Goal: Task Accomplishment & Management: Complete application form

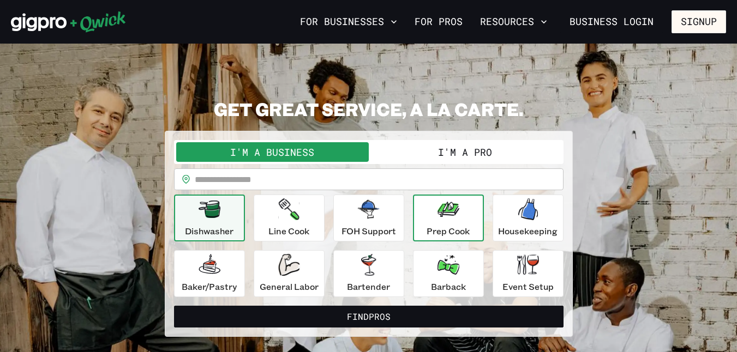
click at [418, 216] on button "Prep Cook" at bounding box center [448, 218] width 71 height 47
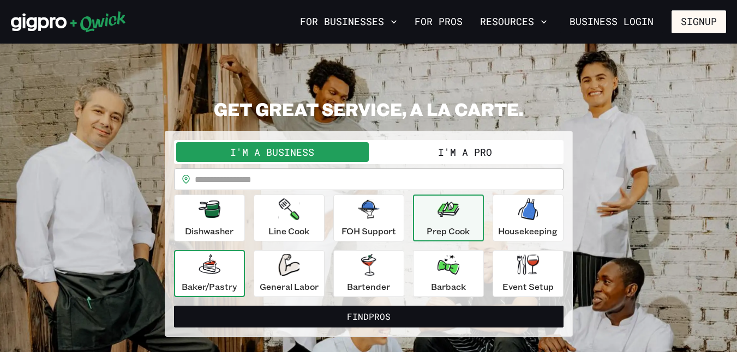
click at [229, 282] on p "Baker/Pastry" at bounding box center [209, 286] width 55 height 13
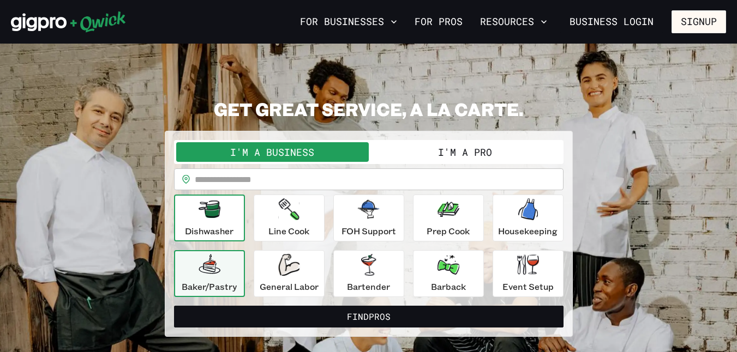
click at [236, 230] on button "Dishwasher" at bounding box center [209, 218] width 71 height 47
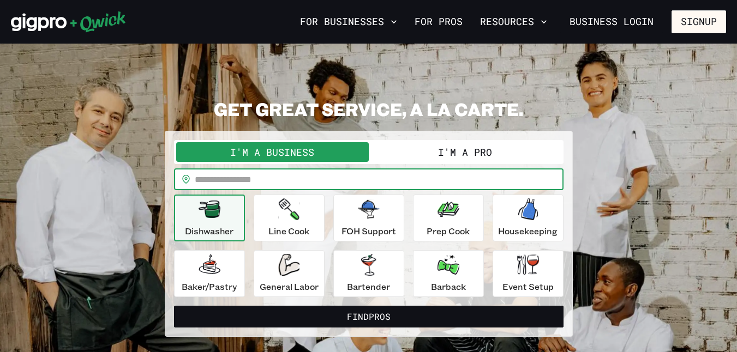
click at [344, 185] on input "text" at bounding box center [379, 180] width 369 height 22
type input "*****"
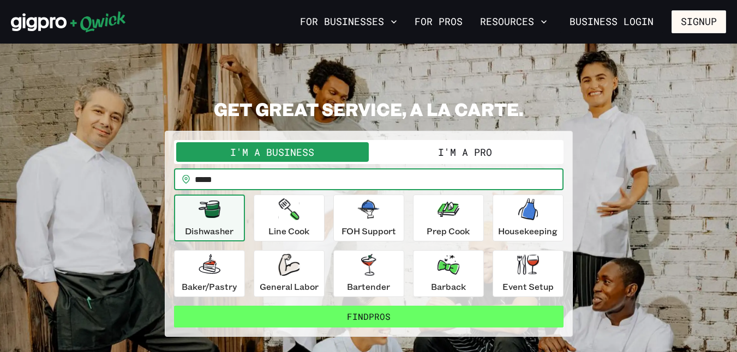
click at [339, 323] on button "Find Pros" at bounding box center [368, 317] width 389 height 22
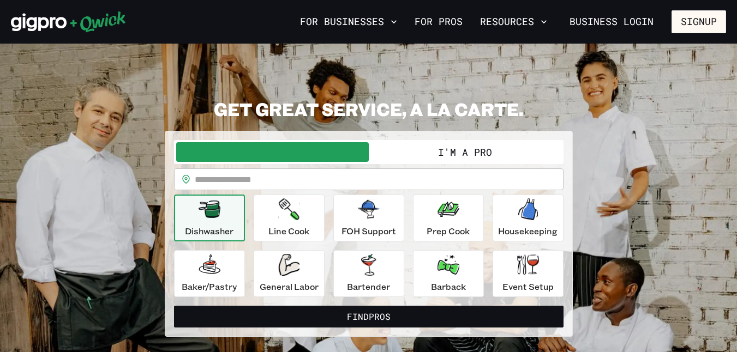
click at [488, 152] on button "I'm a Pro" at bounding box center [465, 152] width 193 height 20
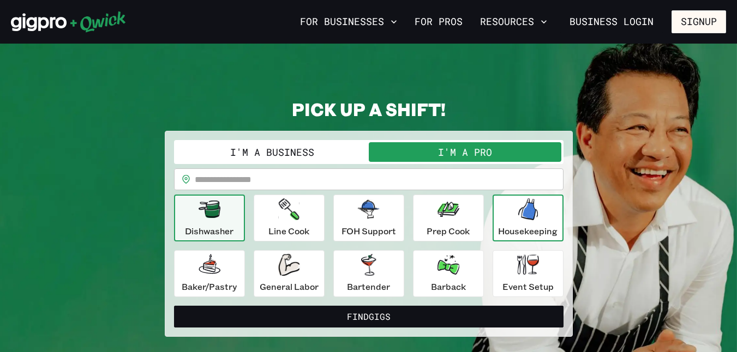
click at [514, 235] on p "Housekeeping" at bounding box center [527, 231] width 59 height 13
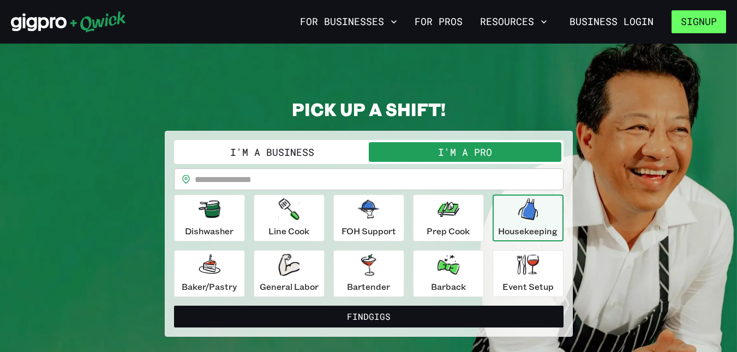
click at [687, 26] on button "Signup" at bounding box center [698, 21] width 55 height 23
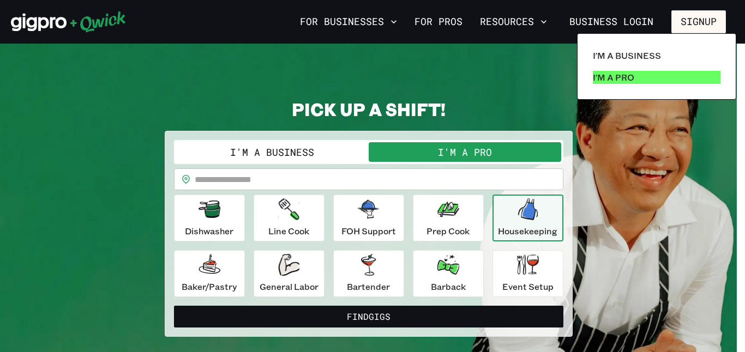
click at [614, 87] on link "I'm a Pro" at bounding box center [657, 78] width 136 height 22
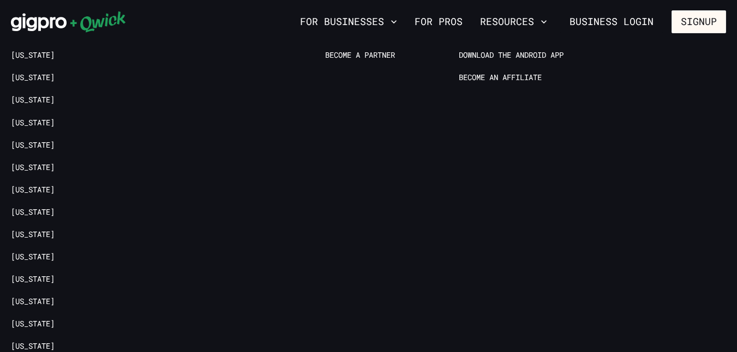
scroll to position [2259, 0]
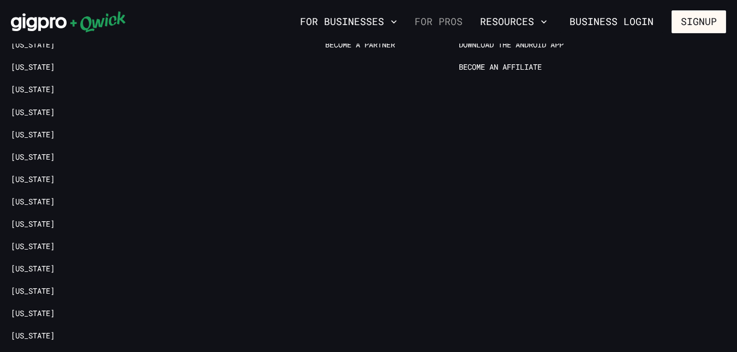
click at [427, 27] on link "For Pros" at bounding box center [438, 22] width 57 height 19
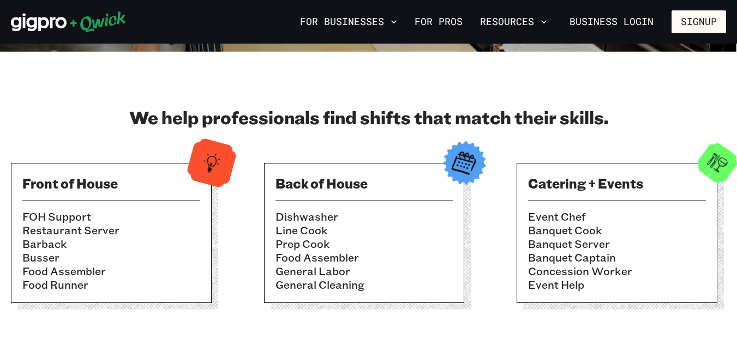
scroll to position [326, 0]
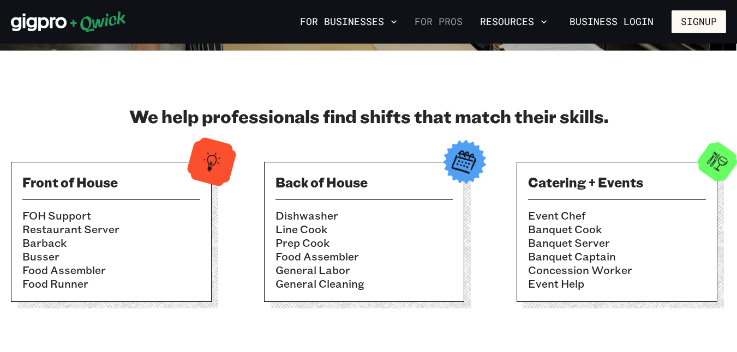
click at [434, 21] on link "For Pros" at bounding box center [438, 22] width 57 height 19
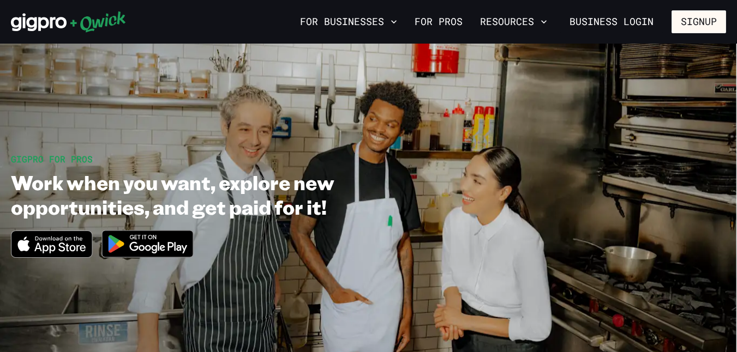
click at [77, 26] on icon at bounding box center [68, 22] width 115 height 22
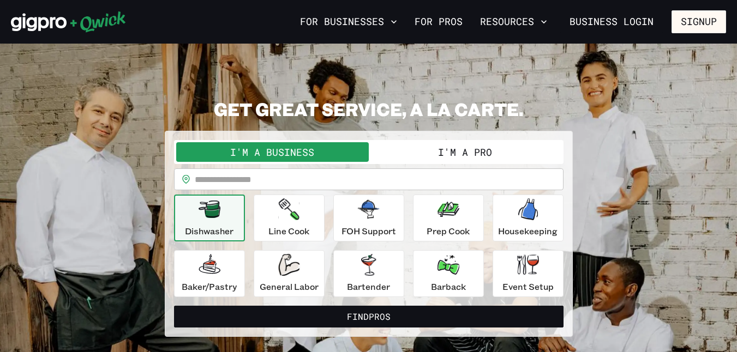
click at [440, 143] on button "I'm a Pro" at bounding box center [465, 152] width 193 height 20
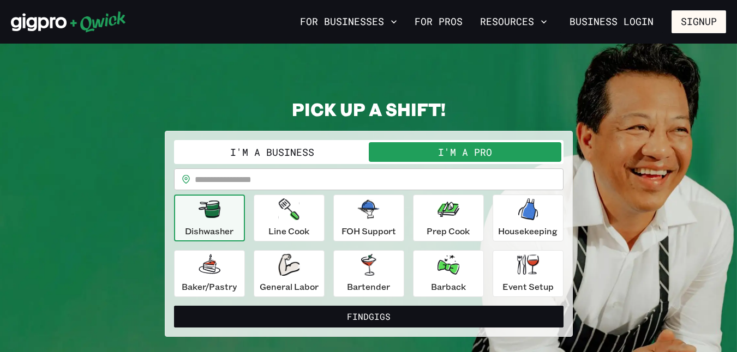
click at [401, 176] on input "text" at bounding box center [379, 180] width 369 height 22
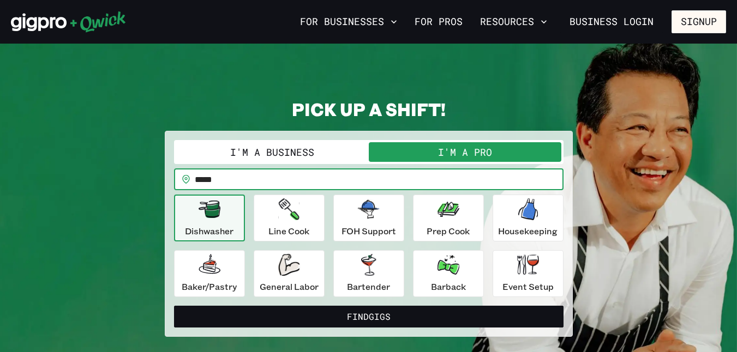
type input "*****"
click at [174, 306] on button "Find Gigs" at bounding box center [368, 317] width 389 height 22
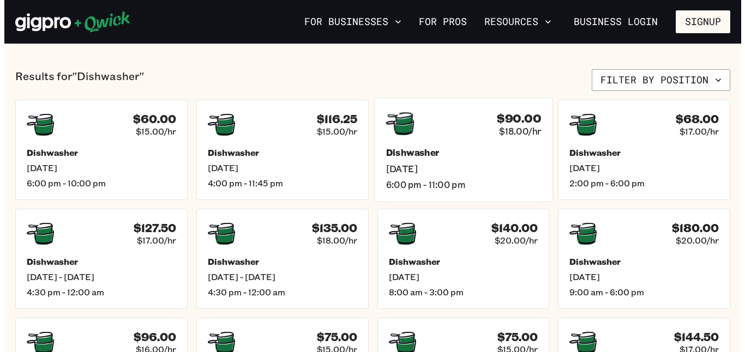
scroll to position [244, 0]
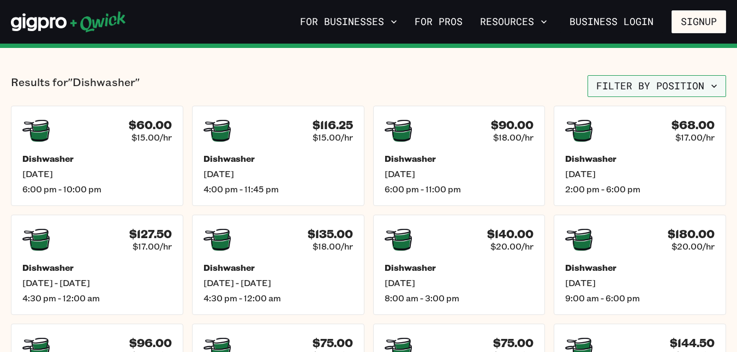
click at [658, 93] on button "Filter by position" at bounding box center [656, 86] width 139 height 22
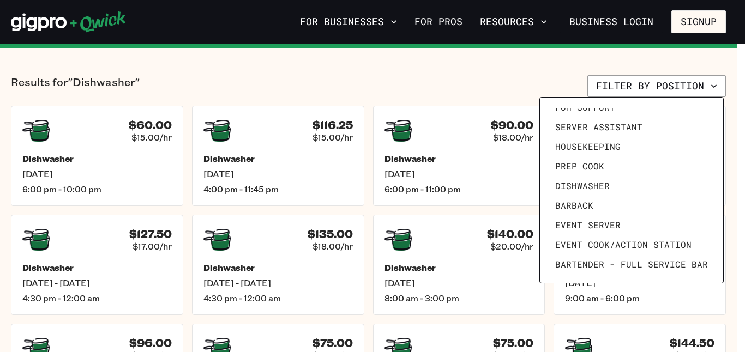
scroll to position [108, 0]
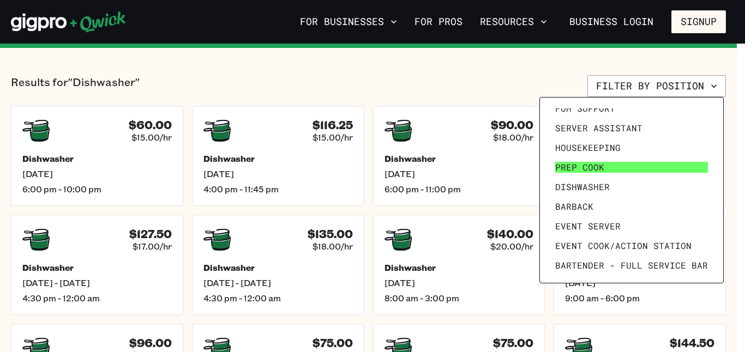
click at [628, 170] on link "Prep Cook" at bounding box center [631, 168] width 161 height 20
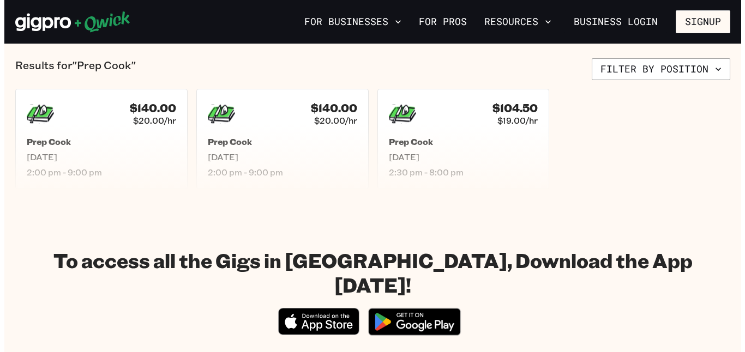
scroll to position [247, 0]
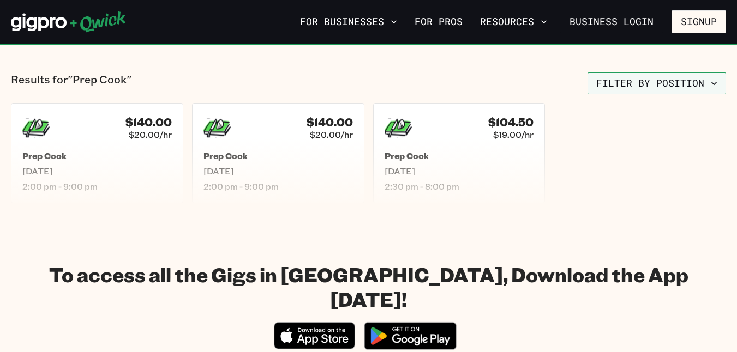
click at [676, 84] on button "Filter by position" at bounding box center [656, 84] width 139 height 22
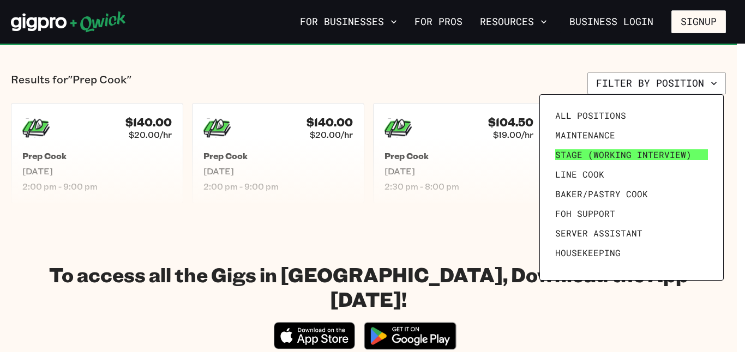
click at [614, 159] on span "Stage (working interview)" at bounding box center [623, 154] width 136 height 11
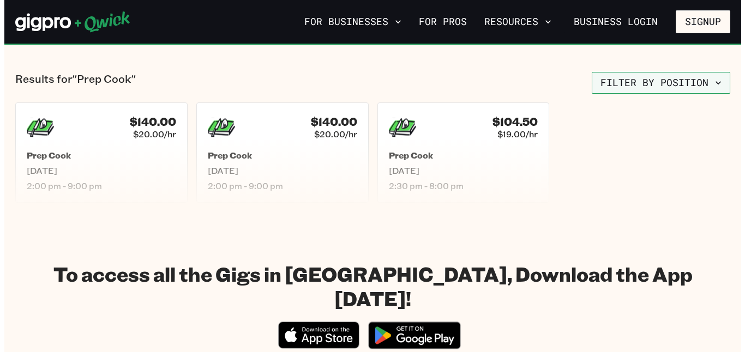
scroll to position [248, 0]
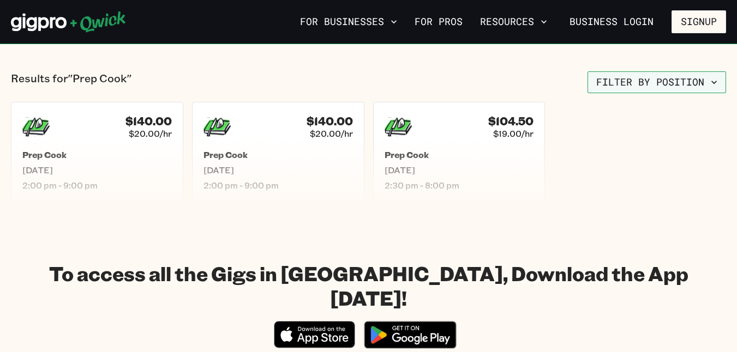
click at [672, 82] on button "Filter by position" at bounding box center [656, 82] width 139 height 22
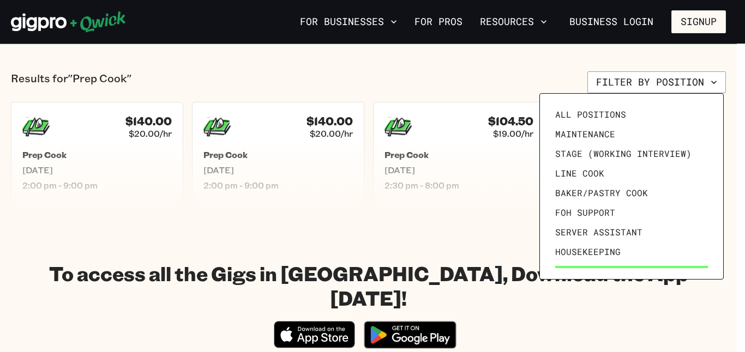
scroll to position [5, 0]
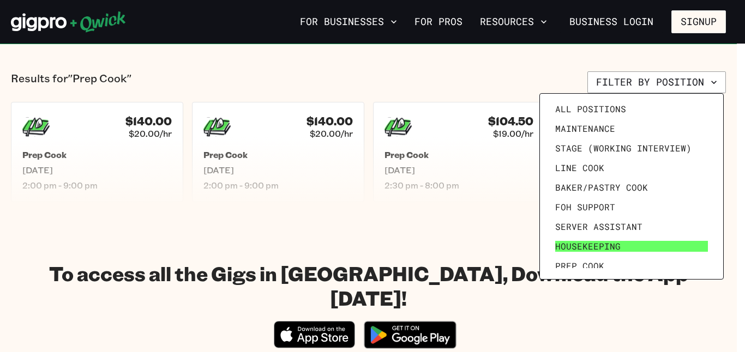
click at [590, 239] on link "Housekeeping" at bounding box center [631, 247] width 161 height 20
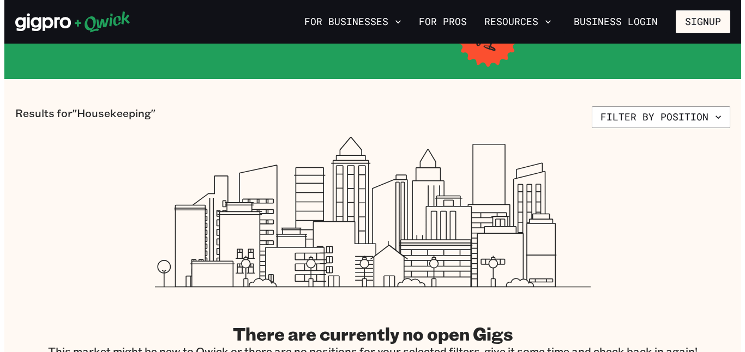
scroll to position [210, 0]
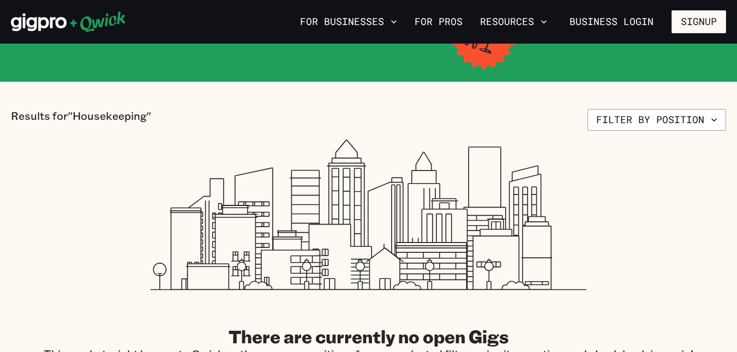
drag, startPoint x: 745, startPoint y: 62, endPoint x: 745, endPoint y: 101, distance: 38.7
click at [681, 120] on button "Filter by position" at bounding box center [656, 120] width 139 height 22
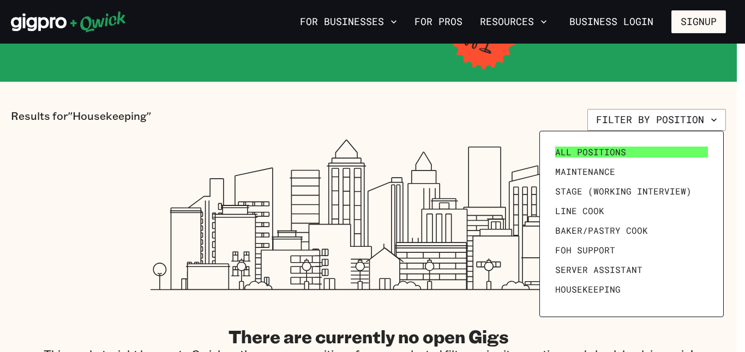
click at [641, 158] on link "All Positions" at bounding box center [631, 152] width 161 height 20
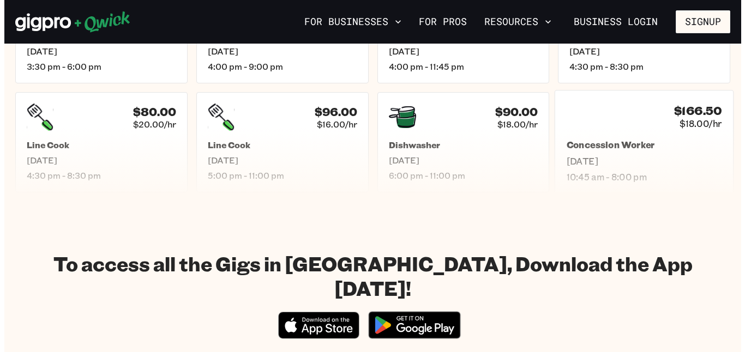
scroll to position [656, 0]
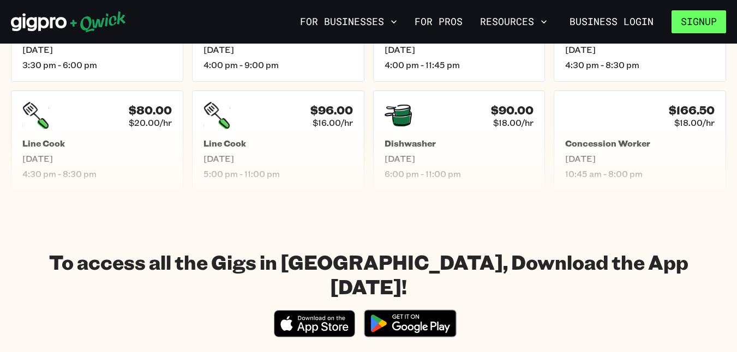
click at [675, 20] on button "Signup" at bounding box center [698, 21] width 55 height 23
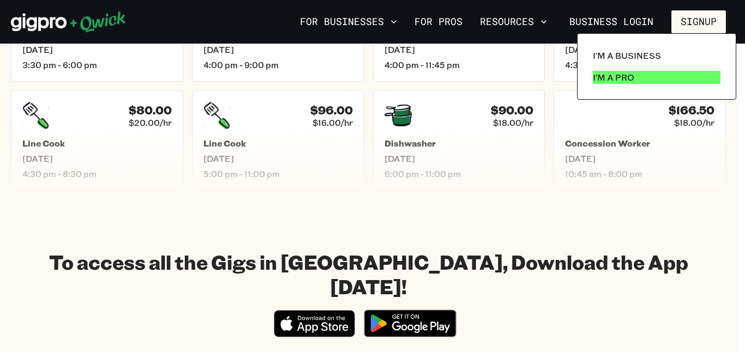
click at [664, 82] on link "I'm a Pro" at bounding box center [657, 78] width 136 height 22
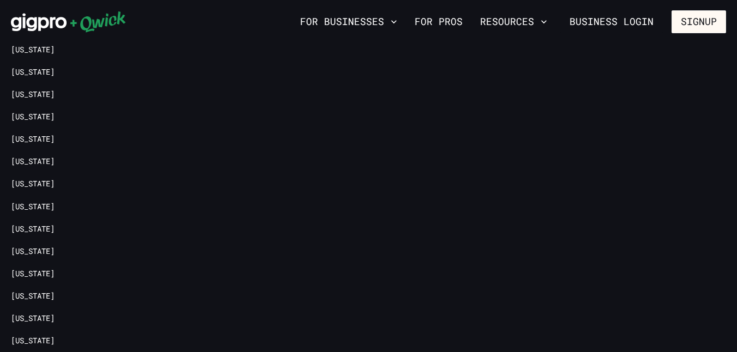
scroll to position [2371, 0]
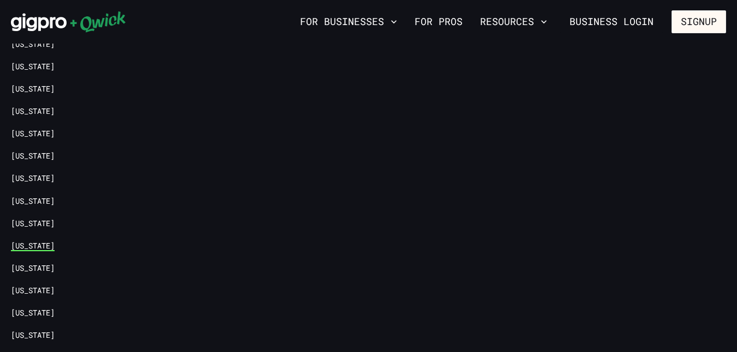
click at [26, 241] on link "[US_STATE]" at bounding box center [33, 246] width 44 height 10
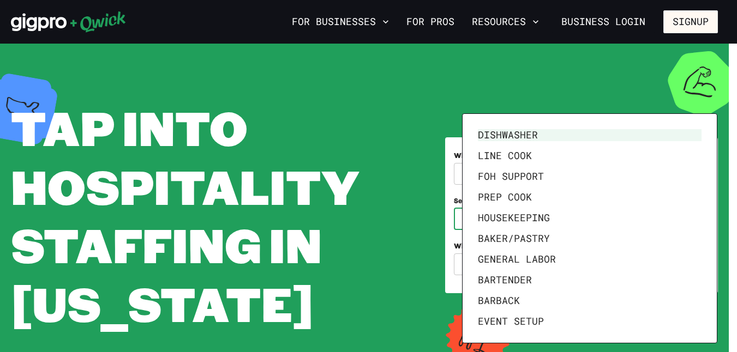
click at [526, 220] on body "**********" at bounding box center [368, 176] width 737 height 352
click at [511, 319] on li "Event Setup" at bounding box center [589, 321] width 232 height 21
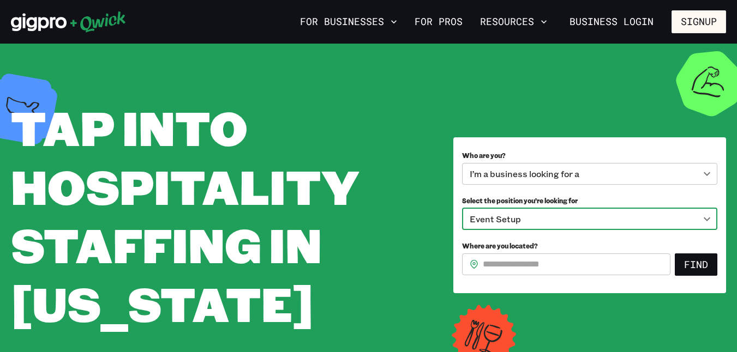
type input "**********"
click at [527, 271] on input "Where are you located?" at bounding box center [577, 265] width 188 height 22
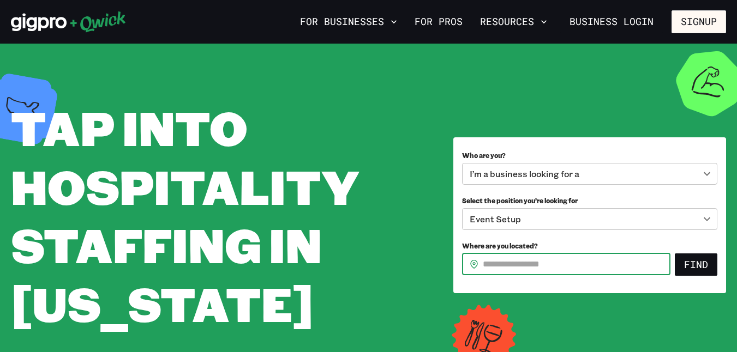
type input "*****"
click at [687, 264] on button "Find" at bounding box center [696, 265] width 43 height 23
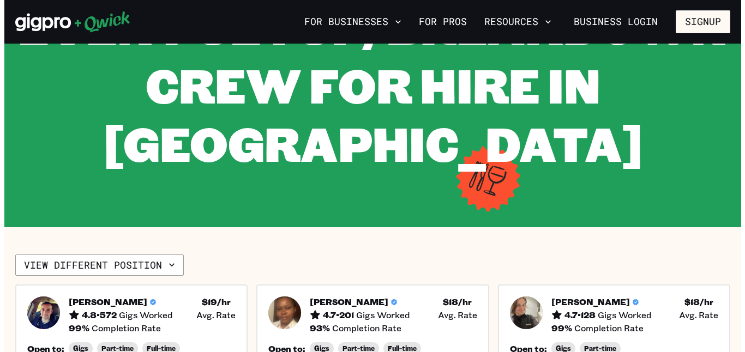
scroll to position [296, 0]
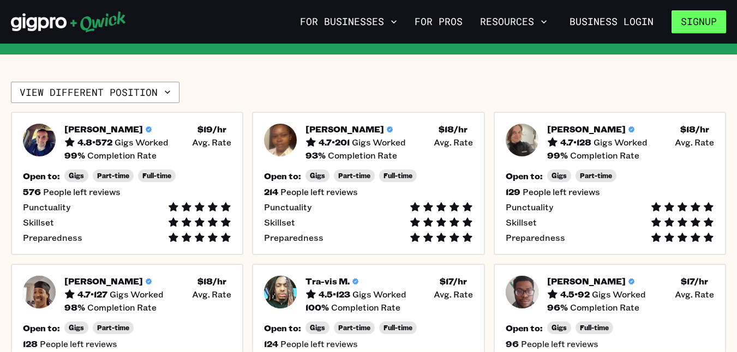
click at [706, 21] on button "Signup" at bounding box center [698, 21] width 55 height 23
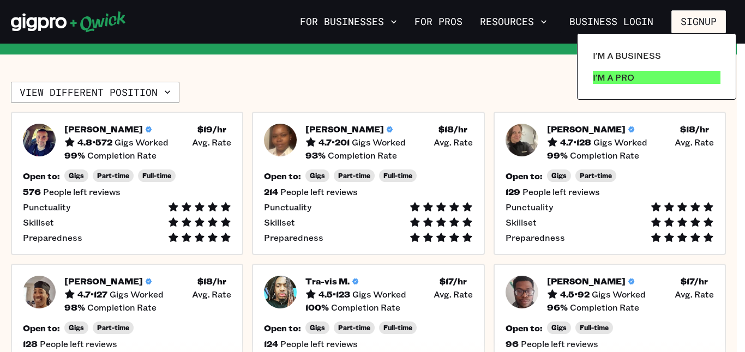
click at [650, 78] on link "I'm a Pro" at bounding box center [657, 78] width 136 height 22
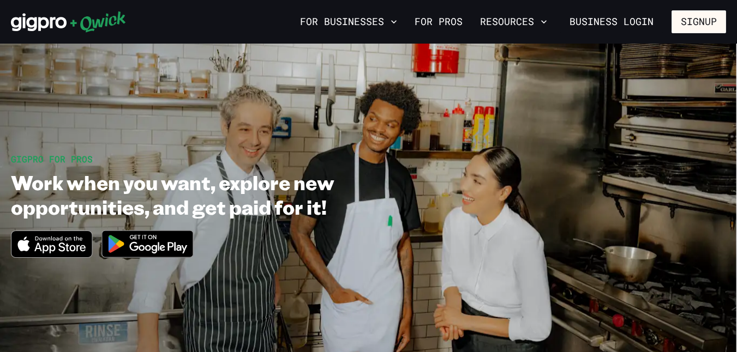
click at [60, 242] on icon "Download on the App Store" at bounding box center [51, 244] width 80 height 26
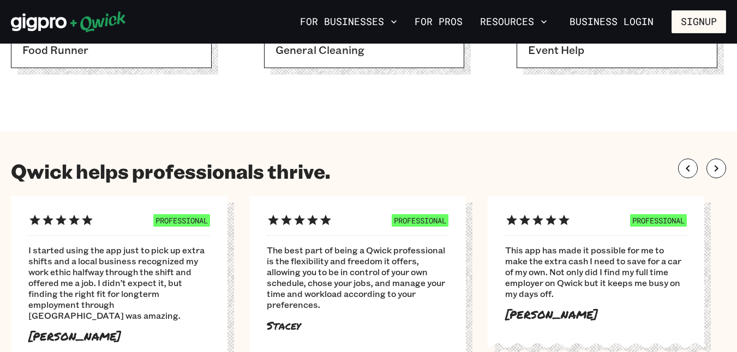
scroll to position [565, 0]
